Goal: Information Seeking & Learning: Learn about a topic

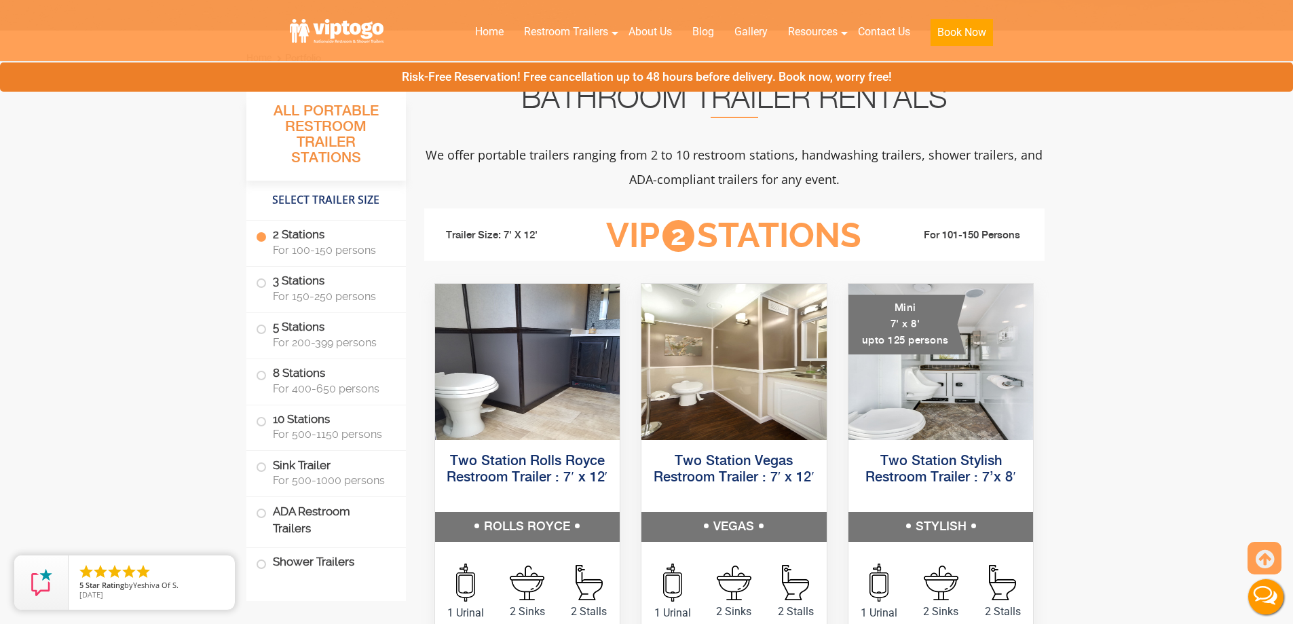
scroll to position [453, 0]
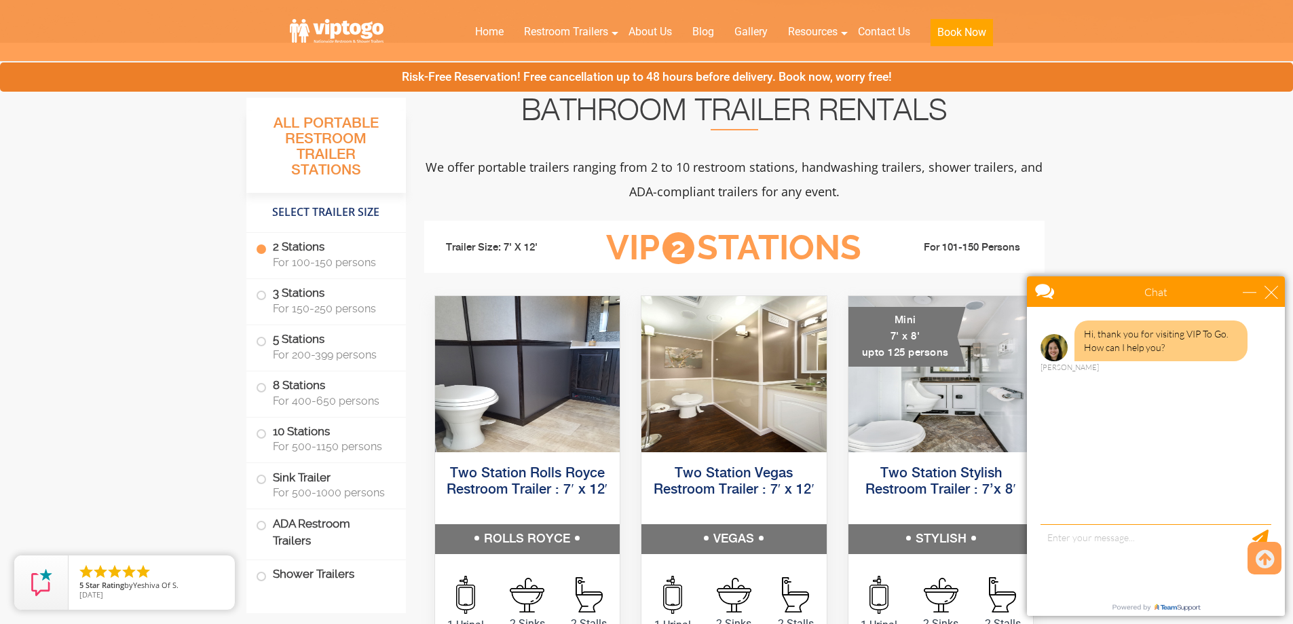
click at [289, 246] on label "2 Stations For 100-150 persons" at bounding box center [326, 254] width 140 height 42
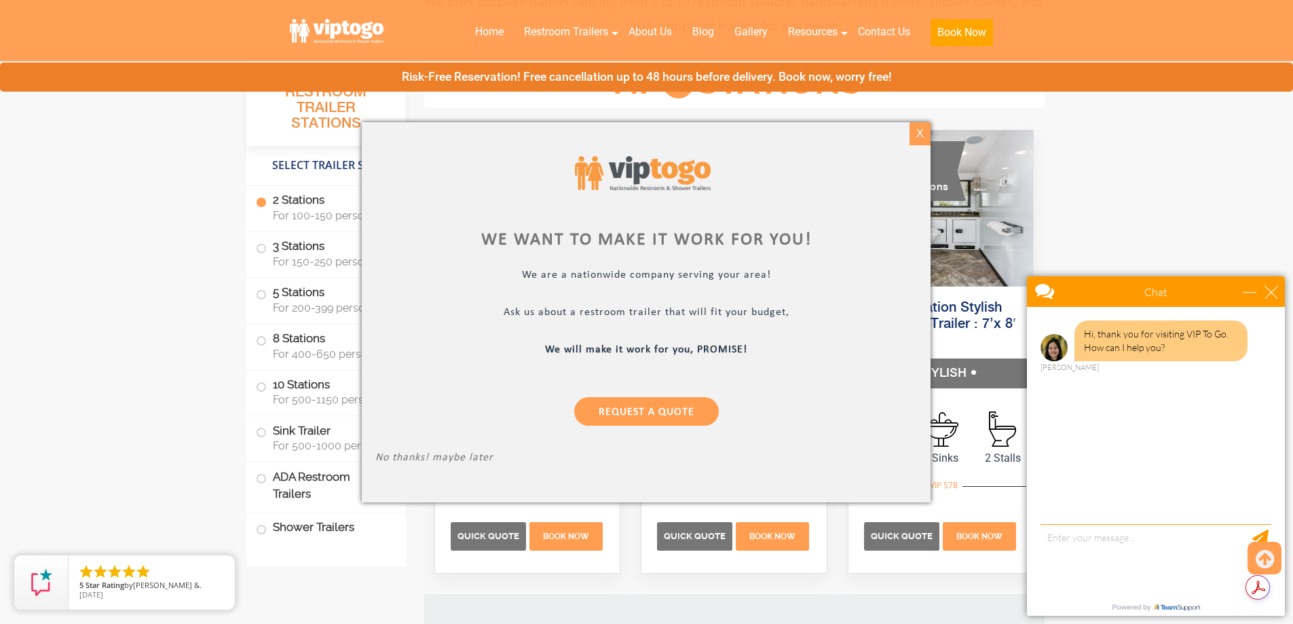
click at [914, 136] on div "X" at bounding box center [919, 133] width 21 height 23
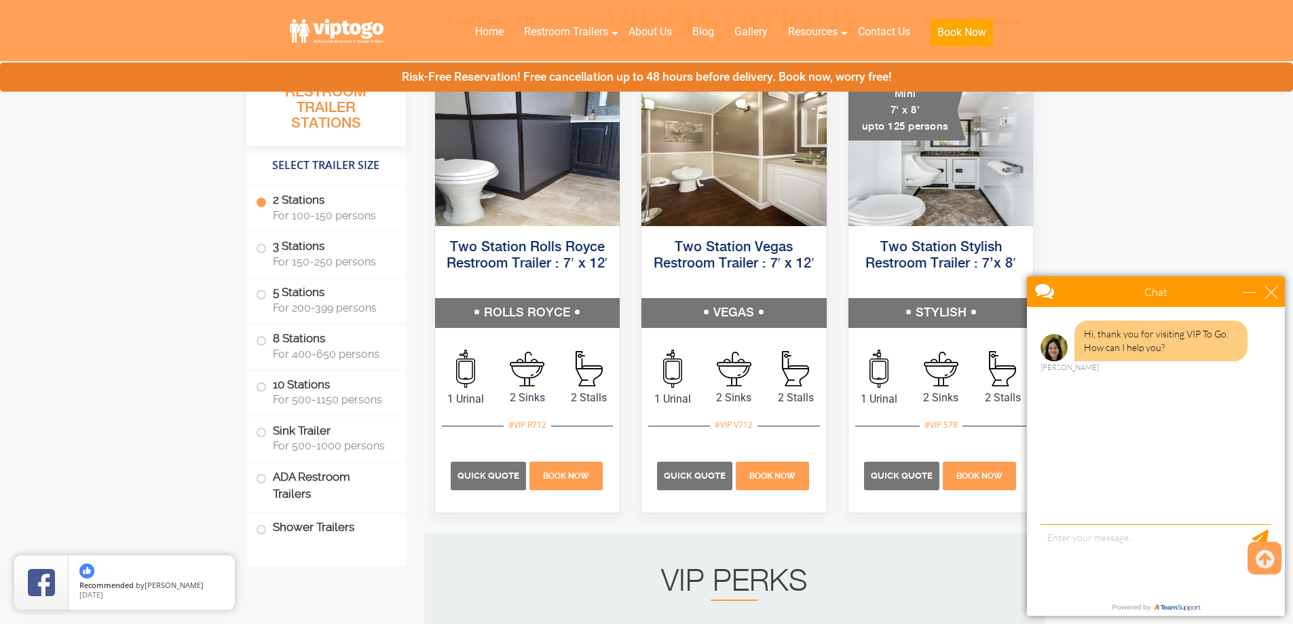
scroll to position [226, 0]
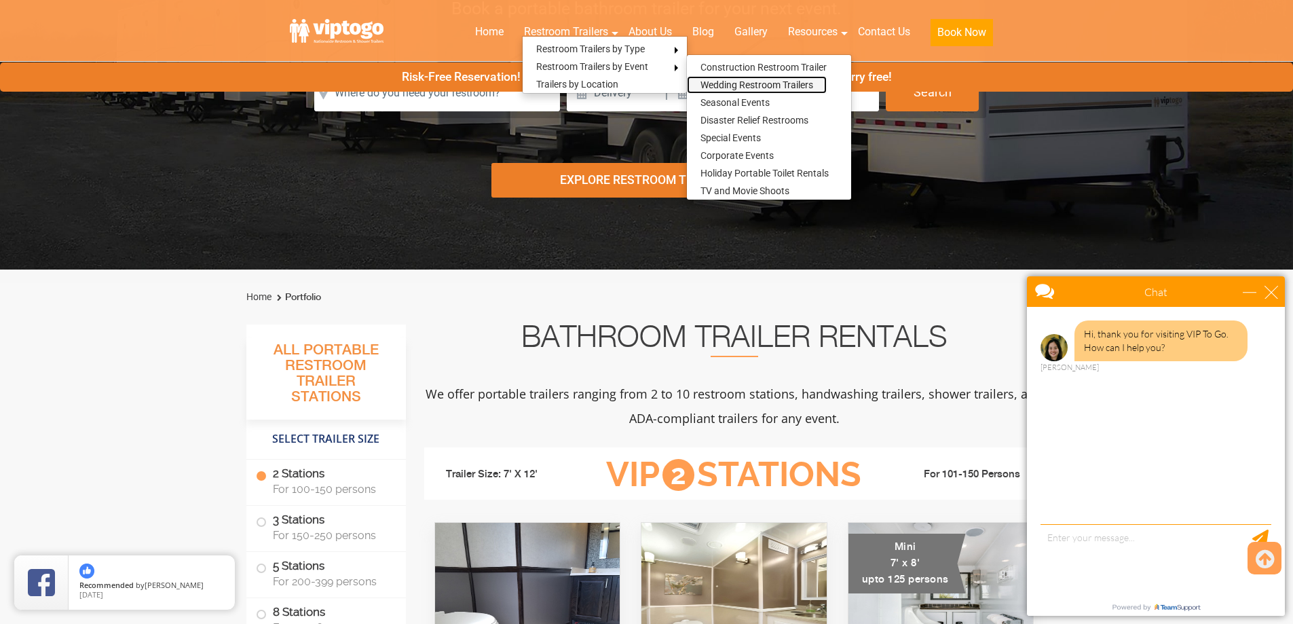
click at [732, 87] on link "Wedding Restroom Trailers" at bounding box center [757, 85] width 140 height 18
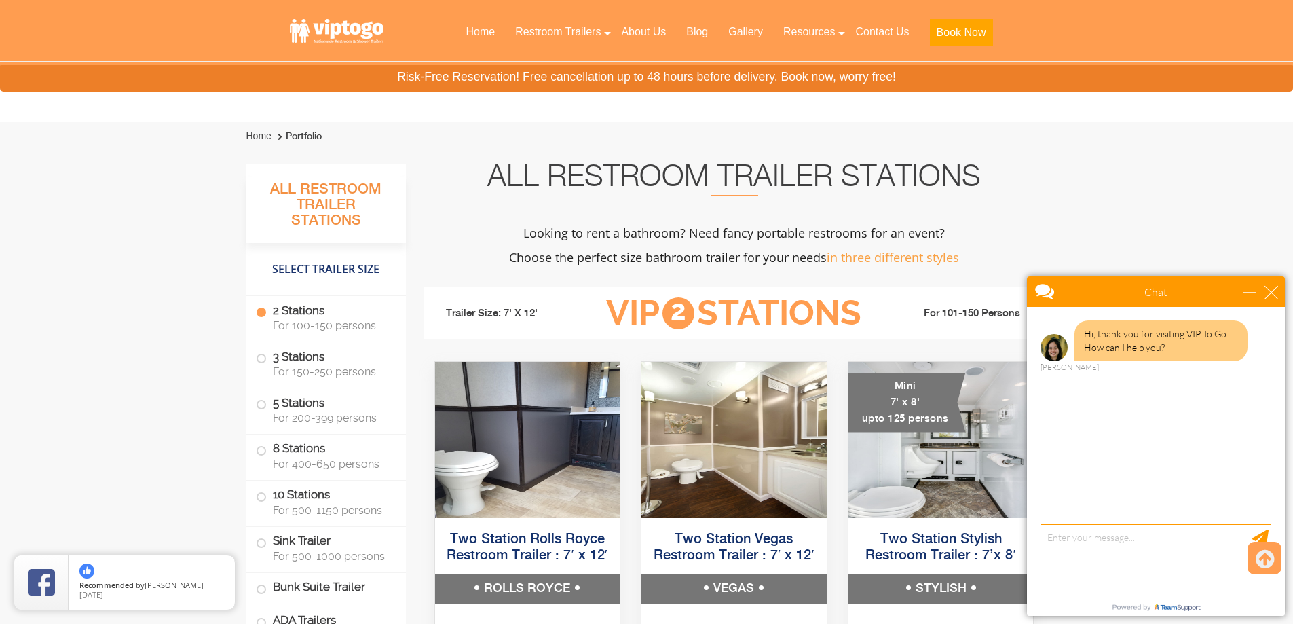
scroll to position [1357, 0]
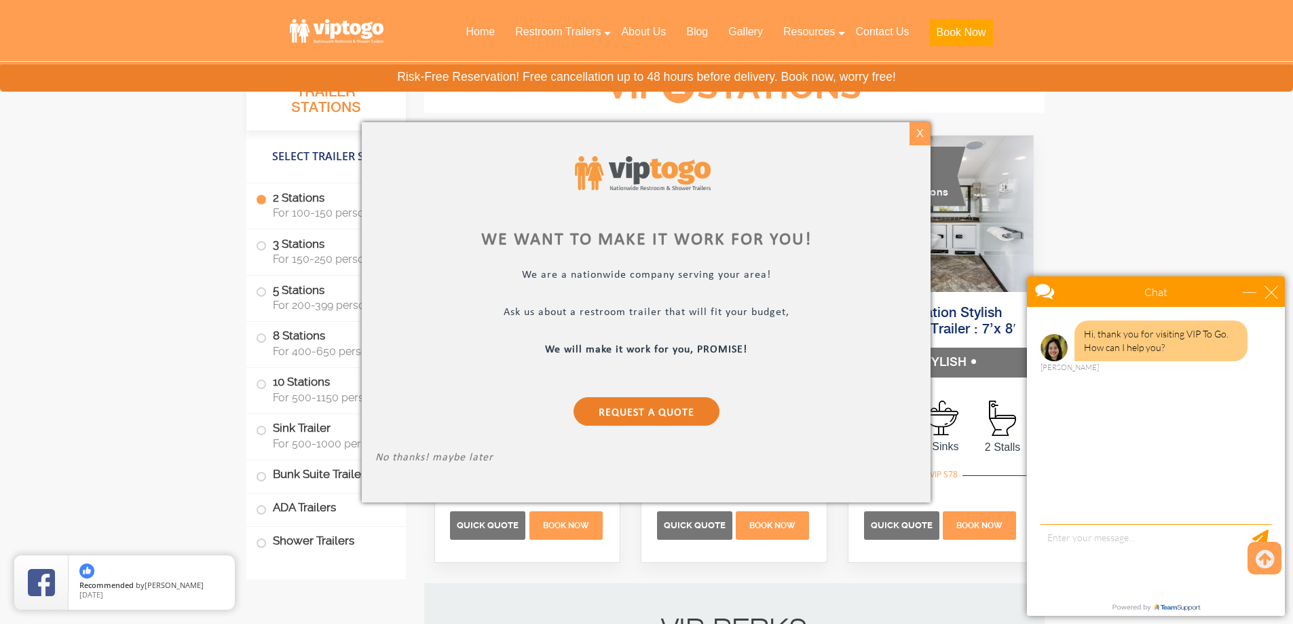
click at [915, 134] on div "X" at bounding box center [919, 133] width 21 height 23
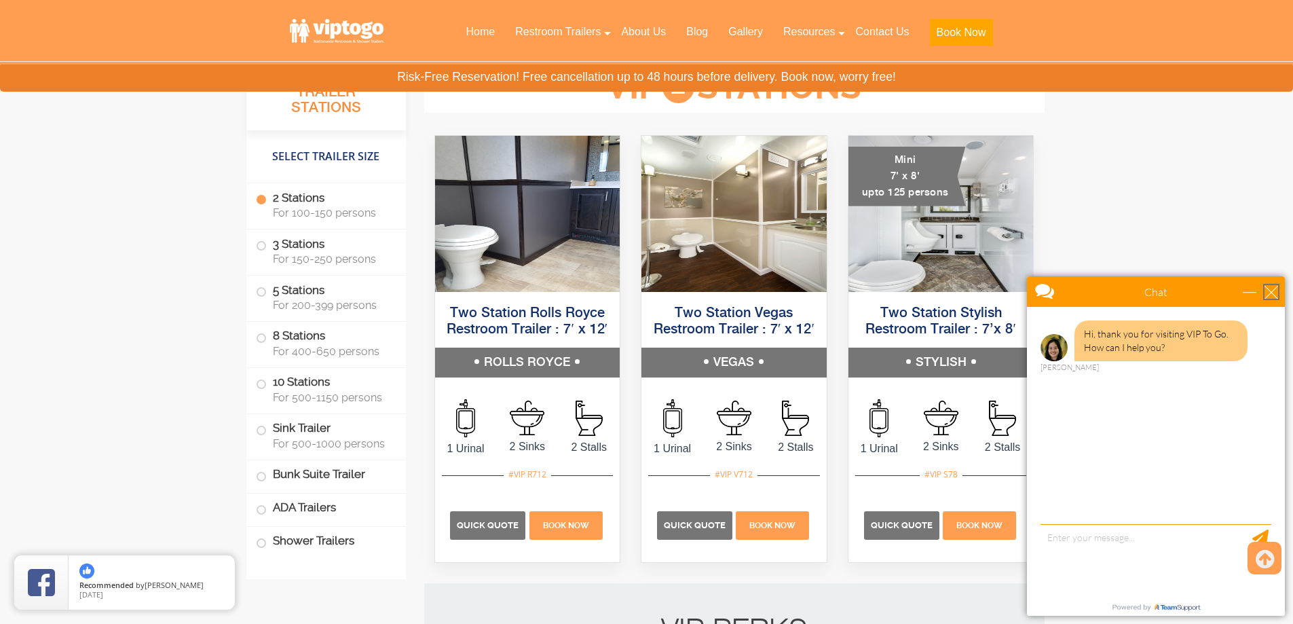
click at [1270, 292] on div "close" at bounding box center [1271, 292] width 14 height 14
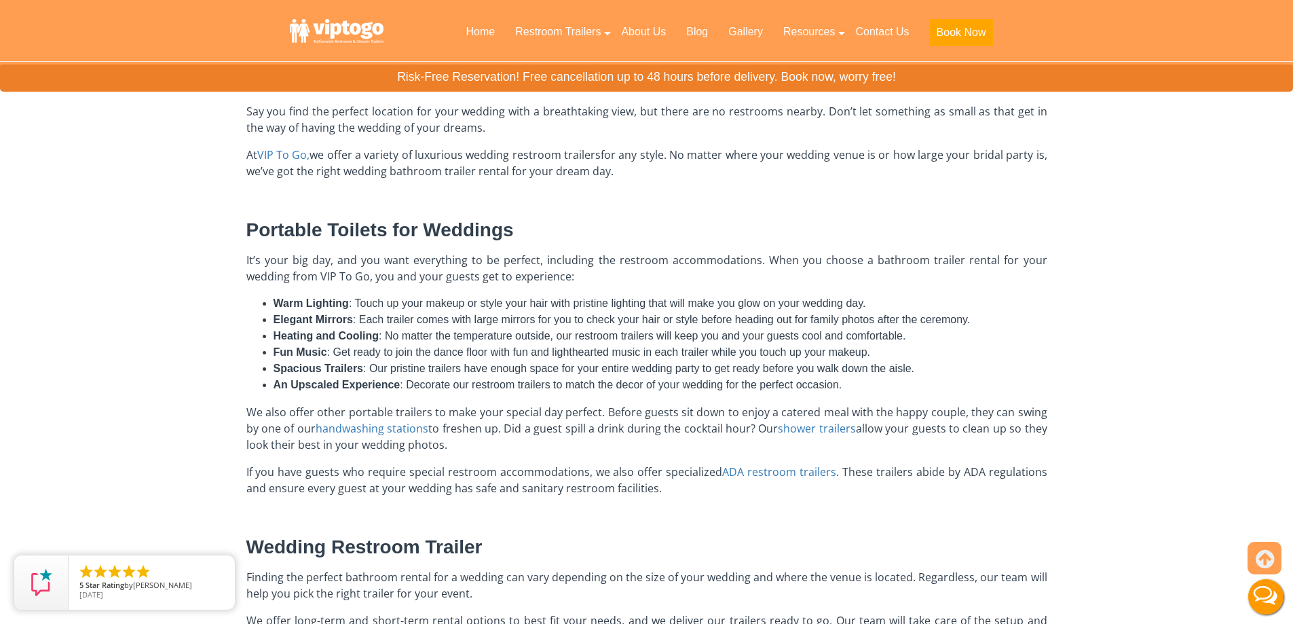
scroll to position [453, 0]
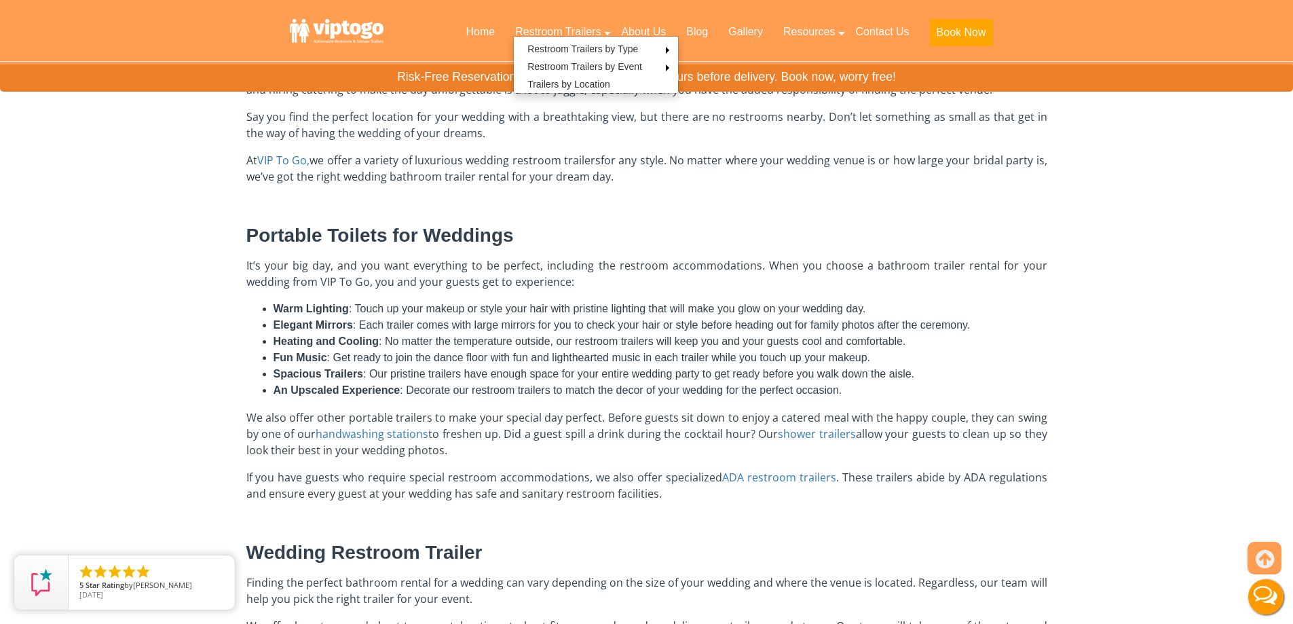
click at [848, 119] on span "Say you find the perfect location for your wedding with a breathtaking view, bu…" at bounding box center [646, 124] width 801 height 31
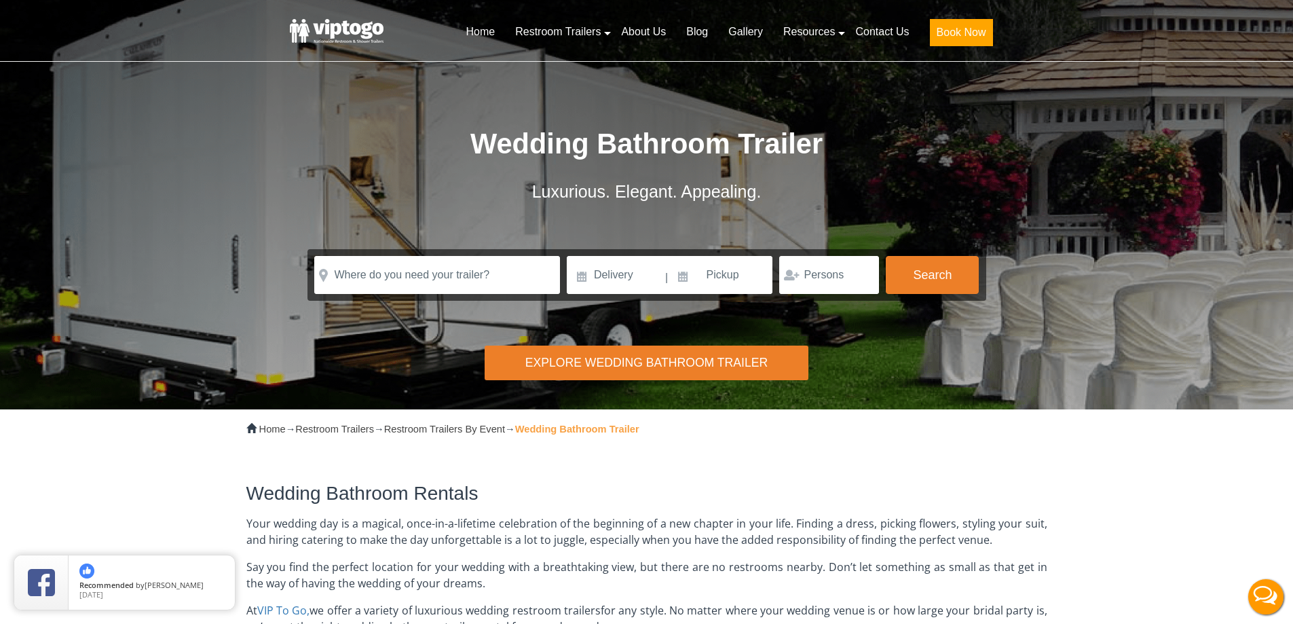
scroll to position [0, 0]
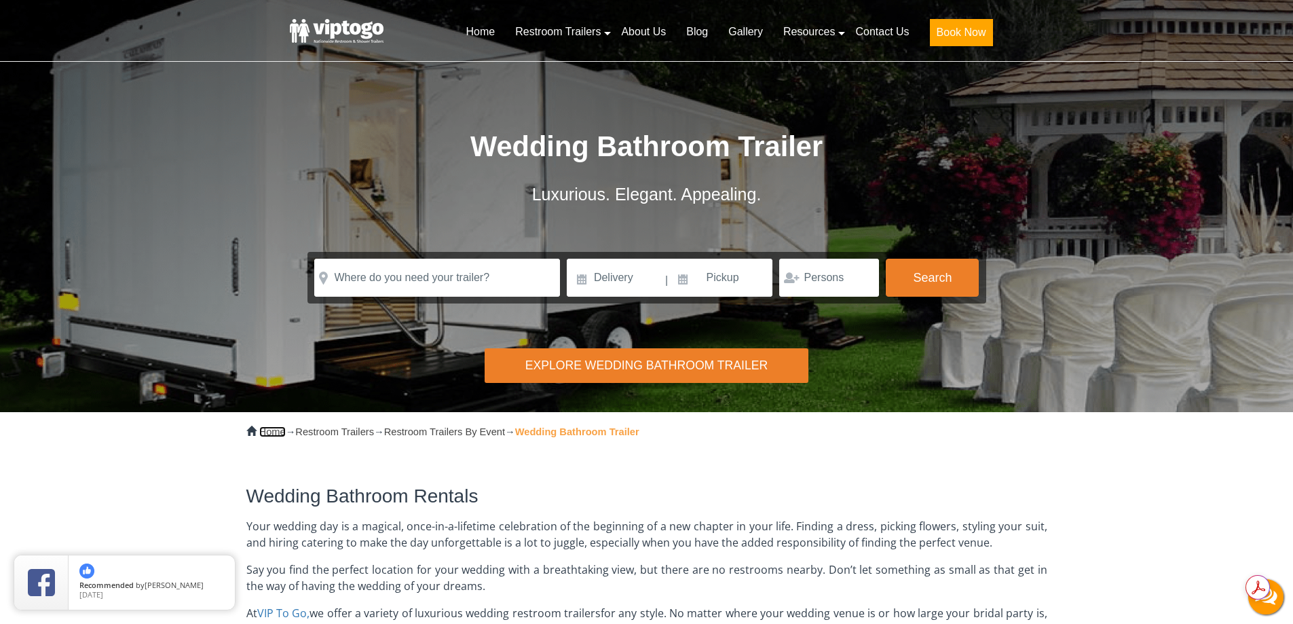
click at [280, 436] on link "Home" at bounding box center [272, 431] width 26 height 11
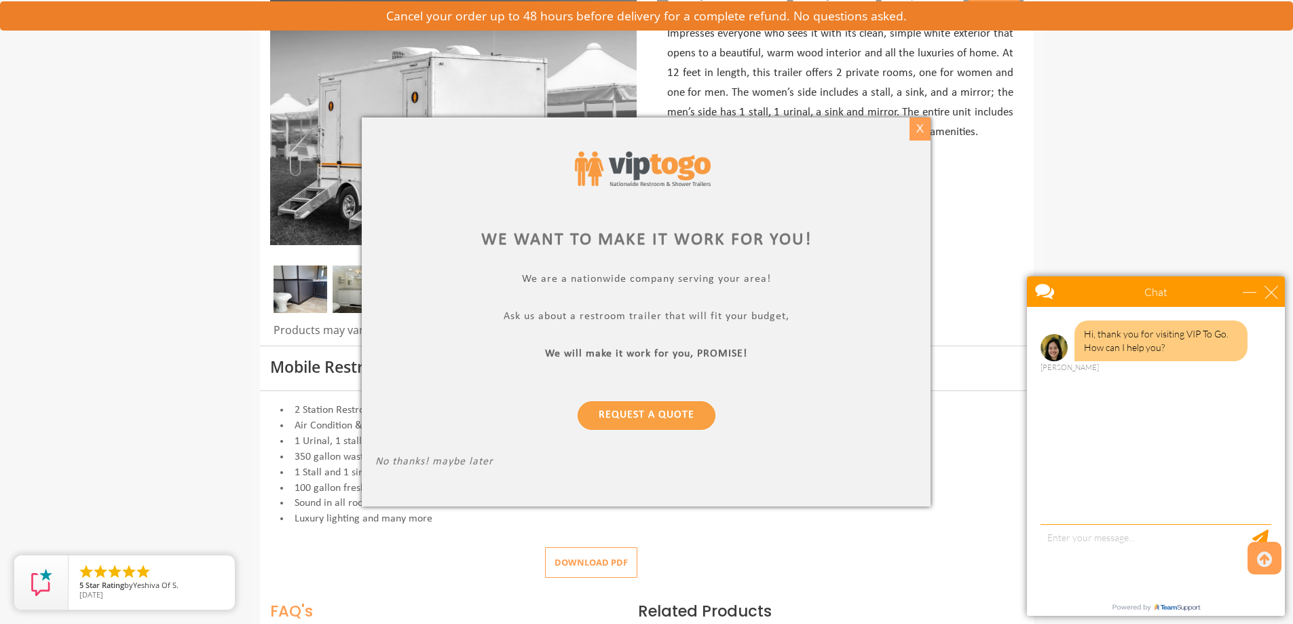
click at [922, 130] on div "X" at bounding box center [919, 128] width 21 height 23
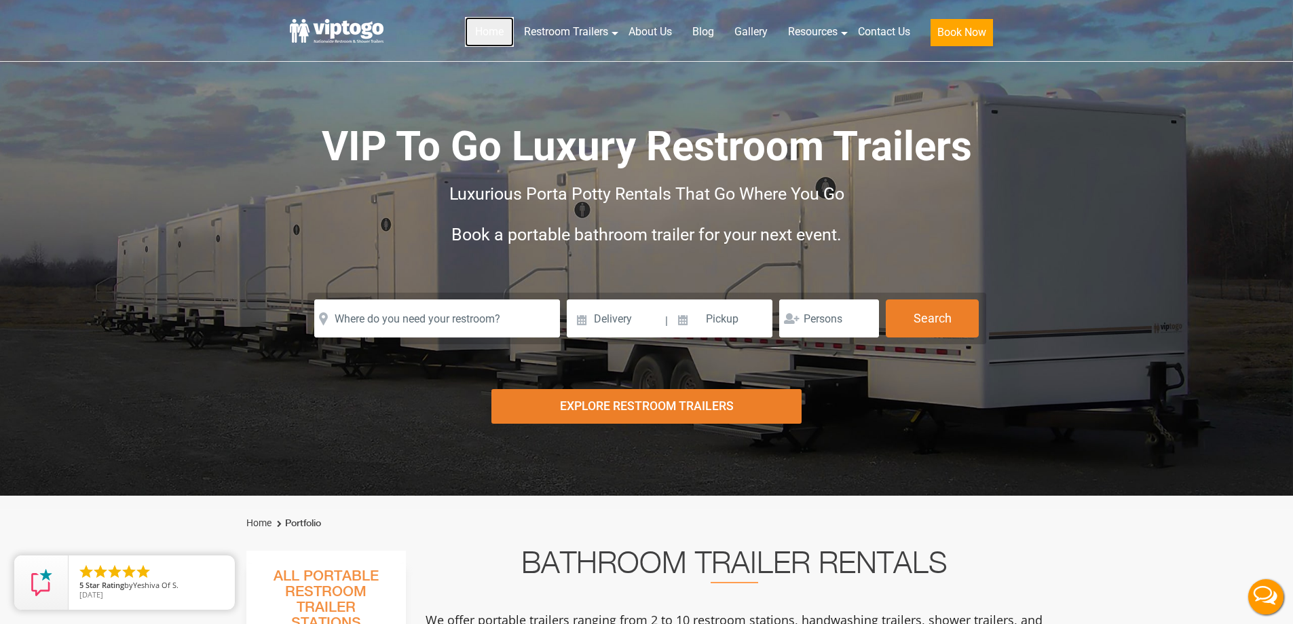
click at [470, 38] on link "Home" at bounding box center [489, 32] width 49 height 30
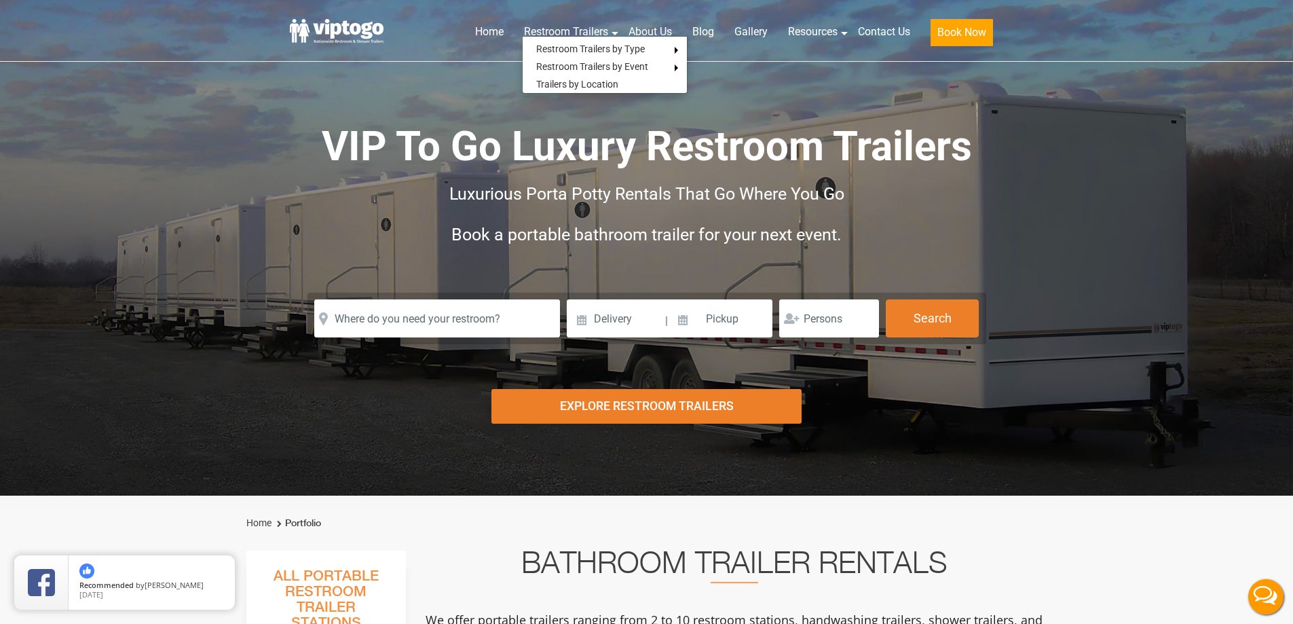
click at [428, 56] on header "Home Restroom Trailers Restroom Trailers by Type All Restroom Trailers ADA Rest…" at bounding box center [646, 31] width 1293 height 62
click at [484, 33] on link "Home" at bounding box center [489, 32] width 49 height 30
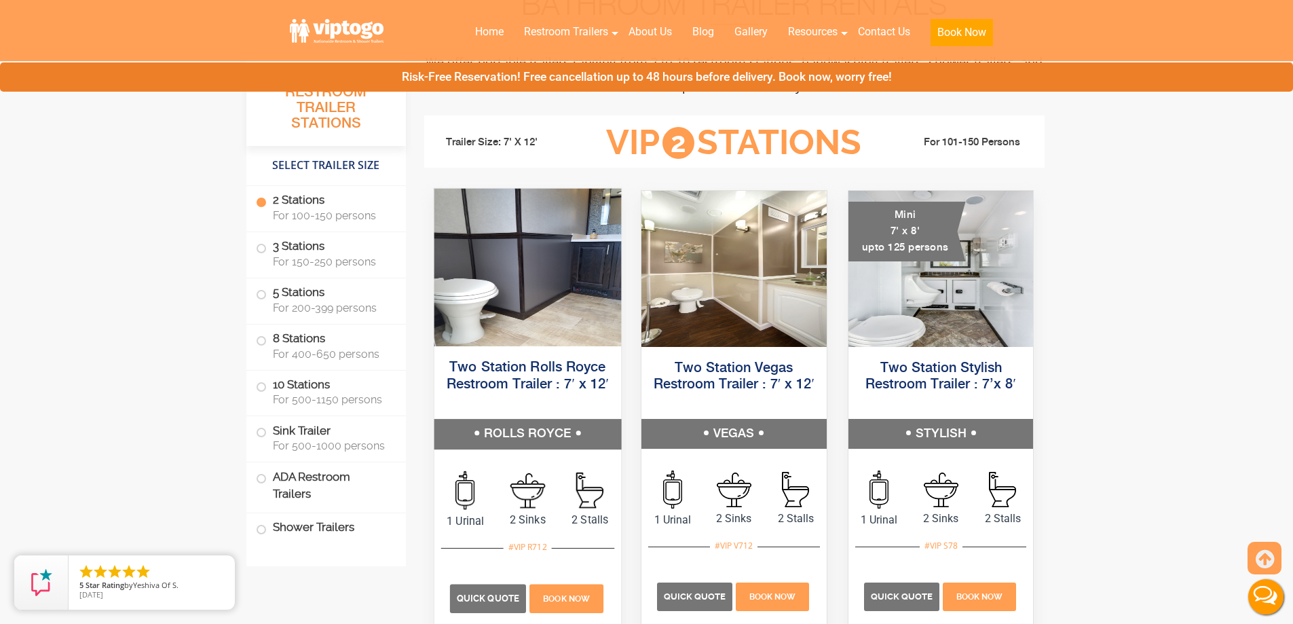
scroll to position [905, 0]
